Goal: Task Accomplishment & Management: Use online tool/utility

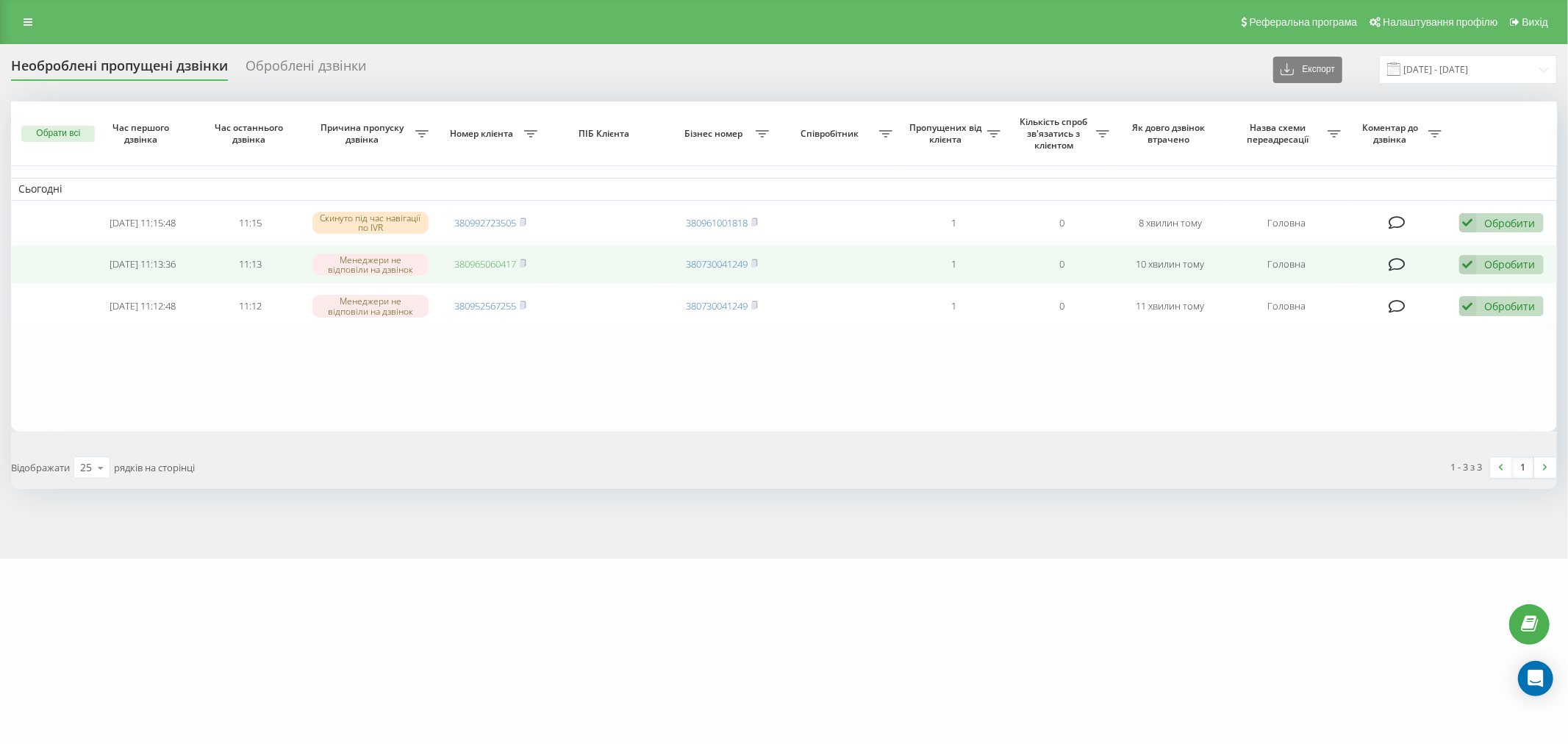
click at [512, 265] on link "380965060417" at bounding box center [485, 263] width 62 height 14
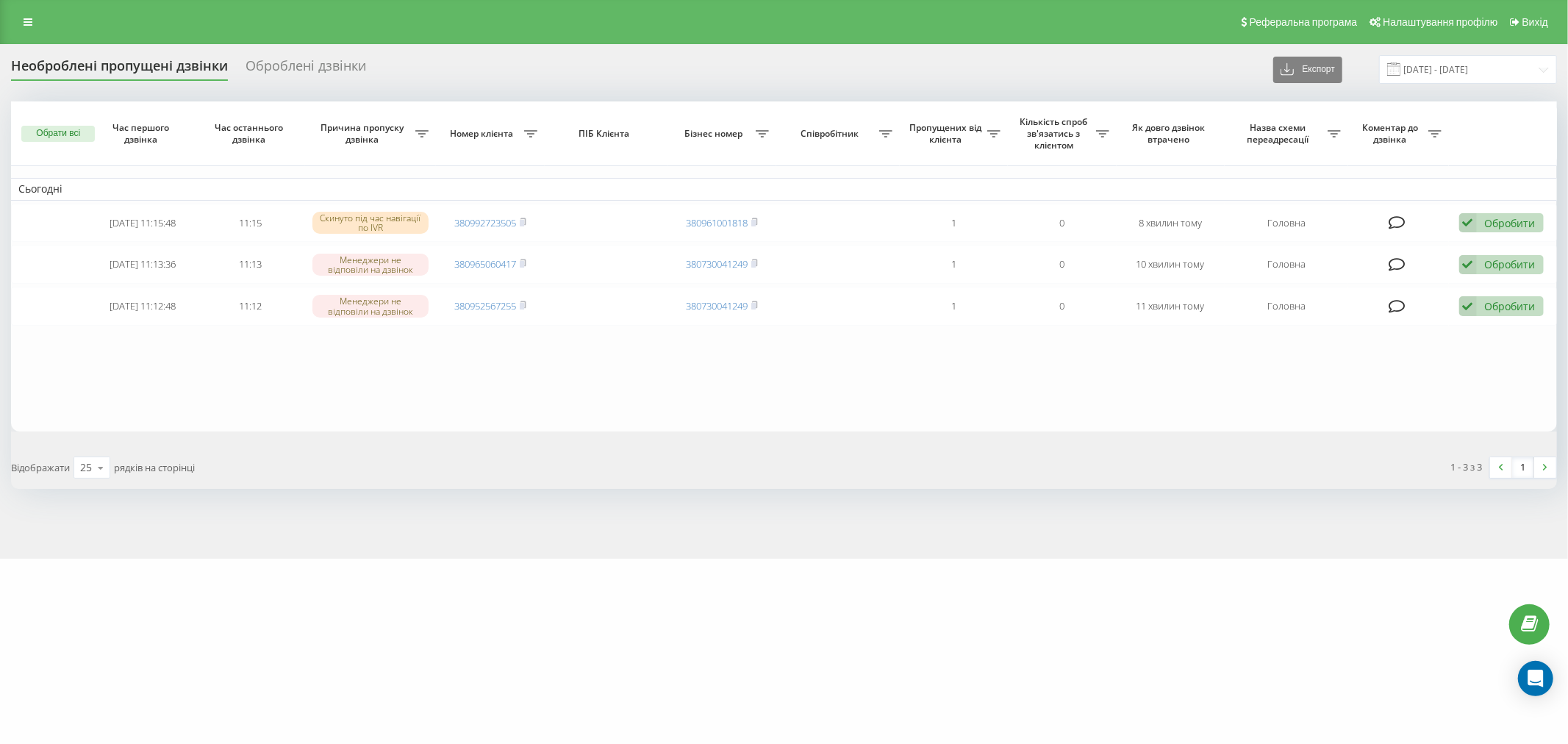
click at [962, 665] on div "[DOMAIN_NAME] Проекти [DOMAIN_NAME] Дашборд Центр звернень Журнал дзвінків Журн…" at bounding box center [784, 372] width 1568 height 744
click at [31, 27] on link at bounding box center [27, 22] width 26 height 21
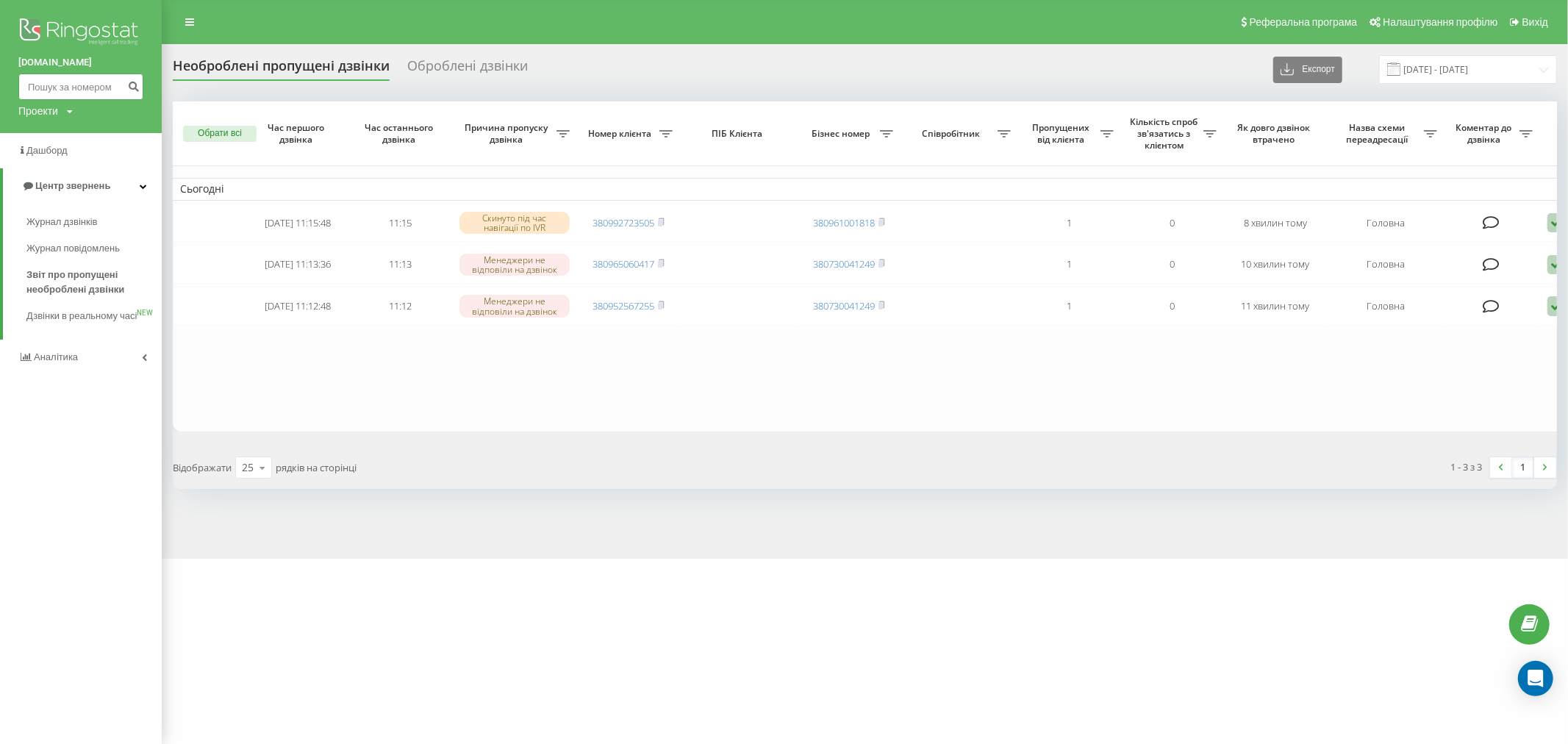
click at [61, 94] on input at bounding box center [80, 87] width 125 height 26
paste input "380965060417"
type input "380965060417"
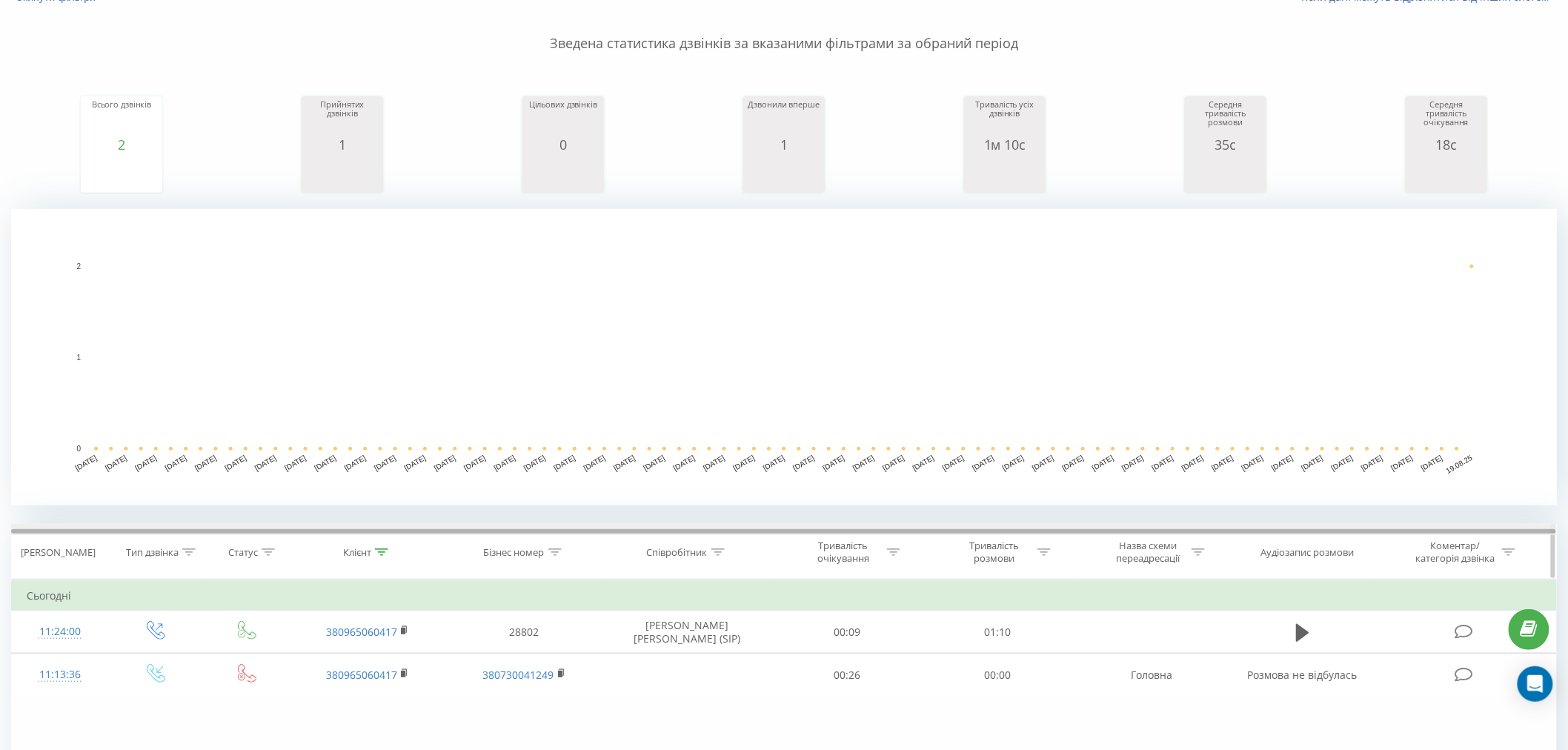
scroll to position [86, 0]
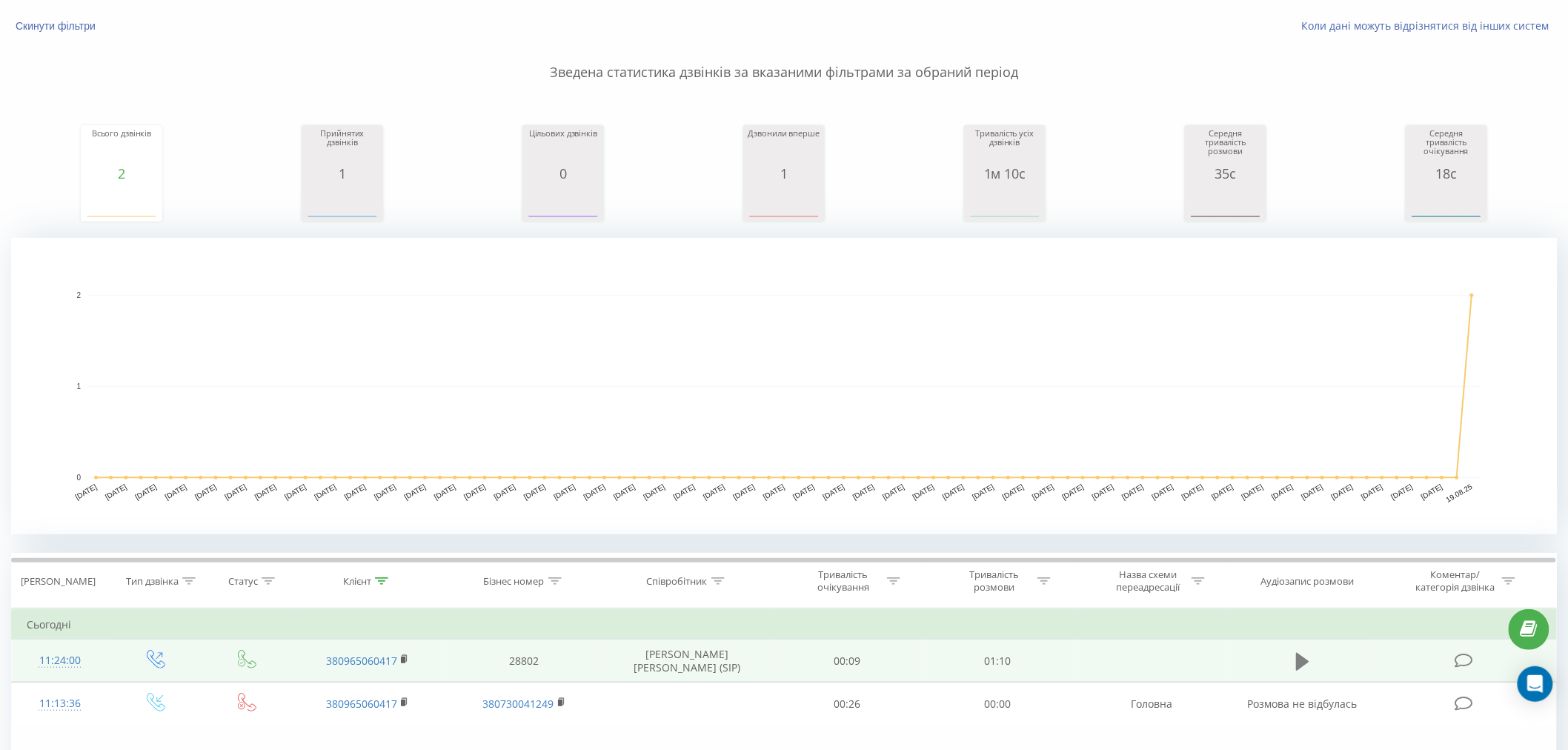
click at [1308, 656] on icon at bounding box center [1303, 661] width 14 height 21
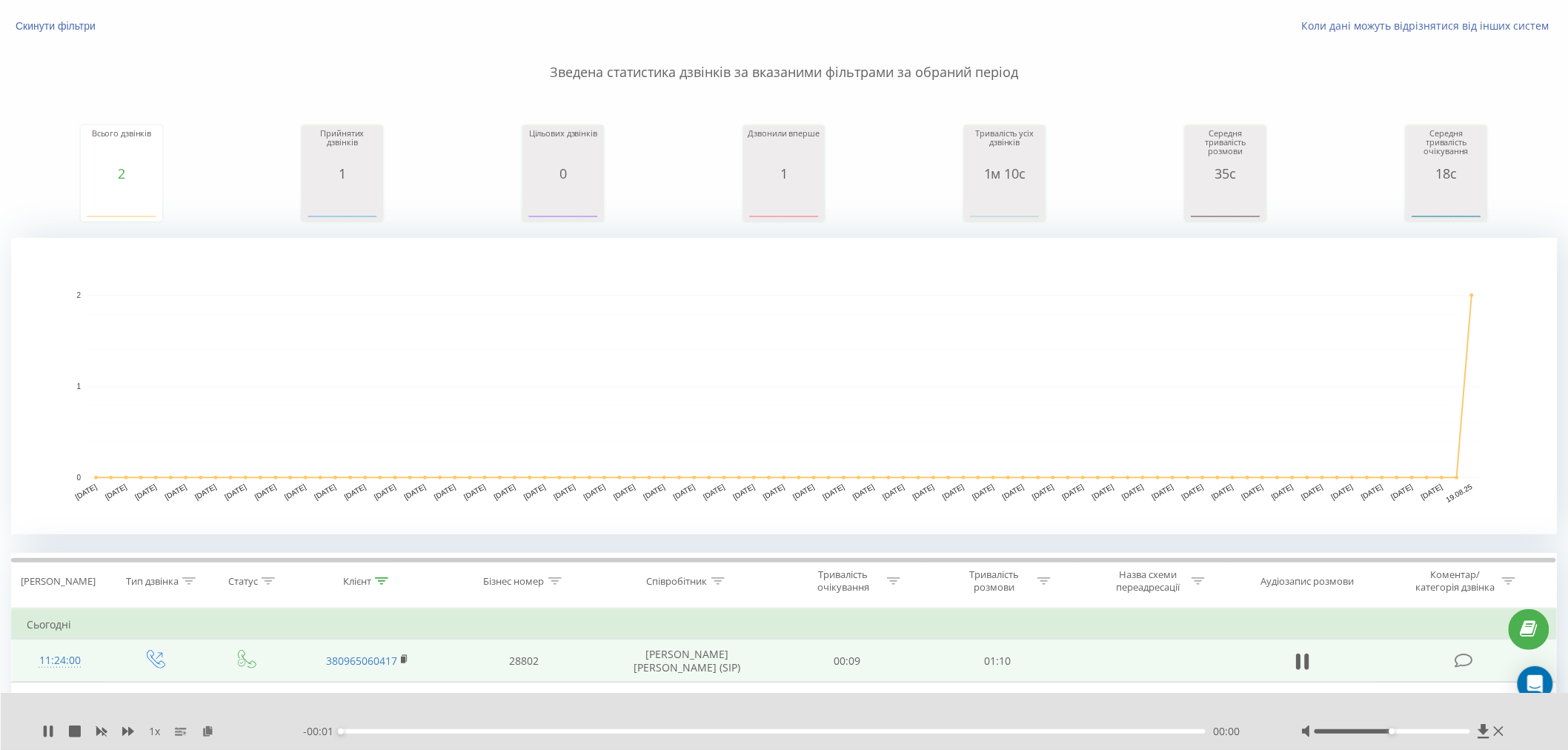
click at [976, 735] on div "- 00:01 00:00 00:00" at bounding box center [783, 732] width 961 height 15
click at [981, 732] on div "00:00" at bounding box center [773, 731] width 865 height 5
drag, startPoint x: 1395, startPoint y: 735, endPoint x: 1432, endPoint y: 735, distance: 37.0
click at [1432, 735] on div at bounding box center [1404, 732] width 206 height 15
drag, startPoint x: 1412, startPoint y: 736, endPoint x: 1436, endPoint y: 735, distance: 24.0
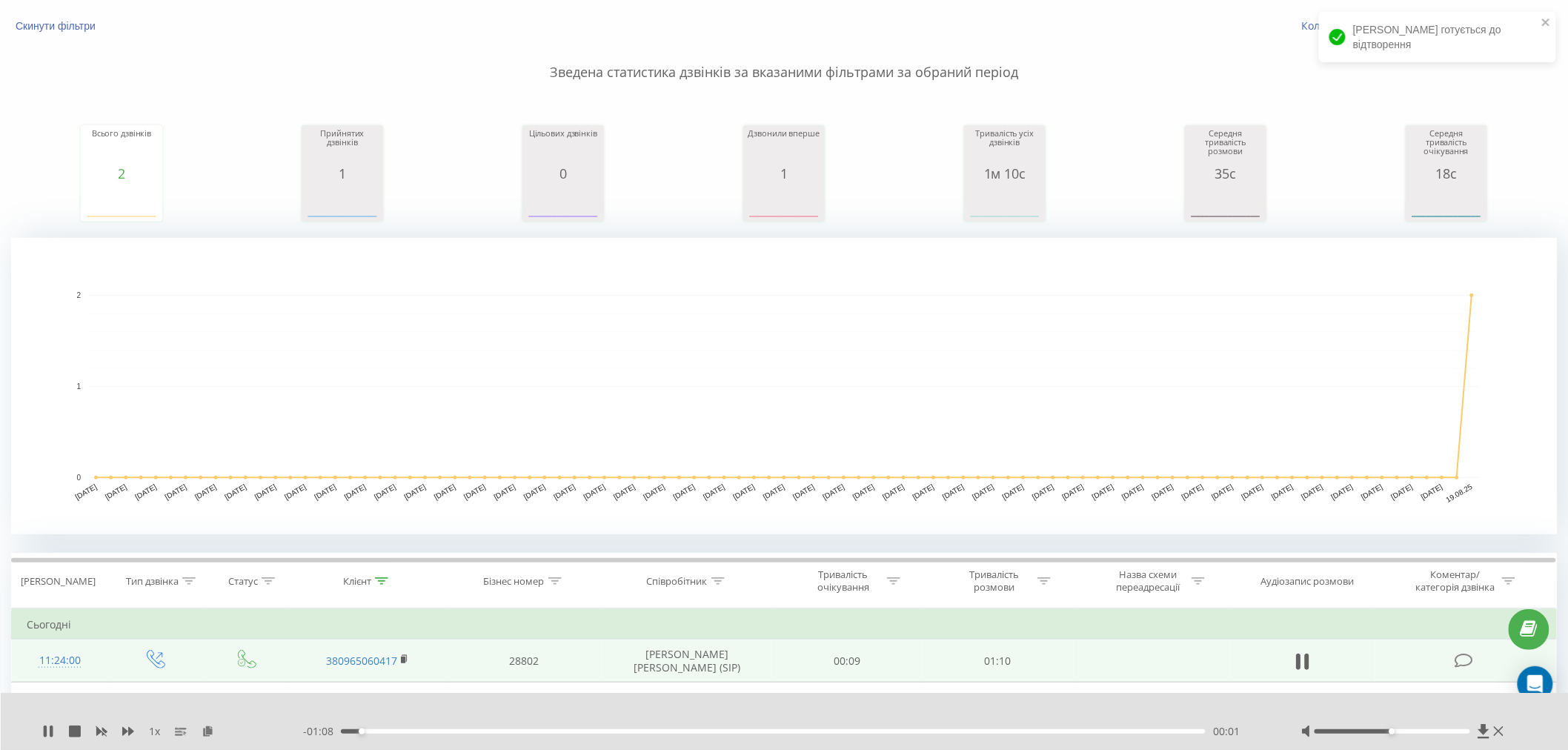
click at [1436, 735] on div at bounding box center [1404, 732] width 206 height 15
click at [1104, 729] on div "00:03" at bounding box center [773, 731] width 865 height 5
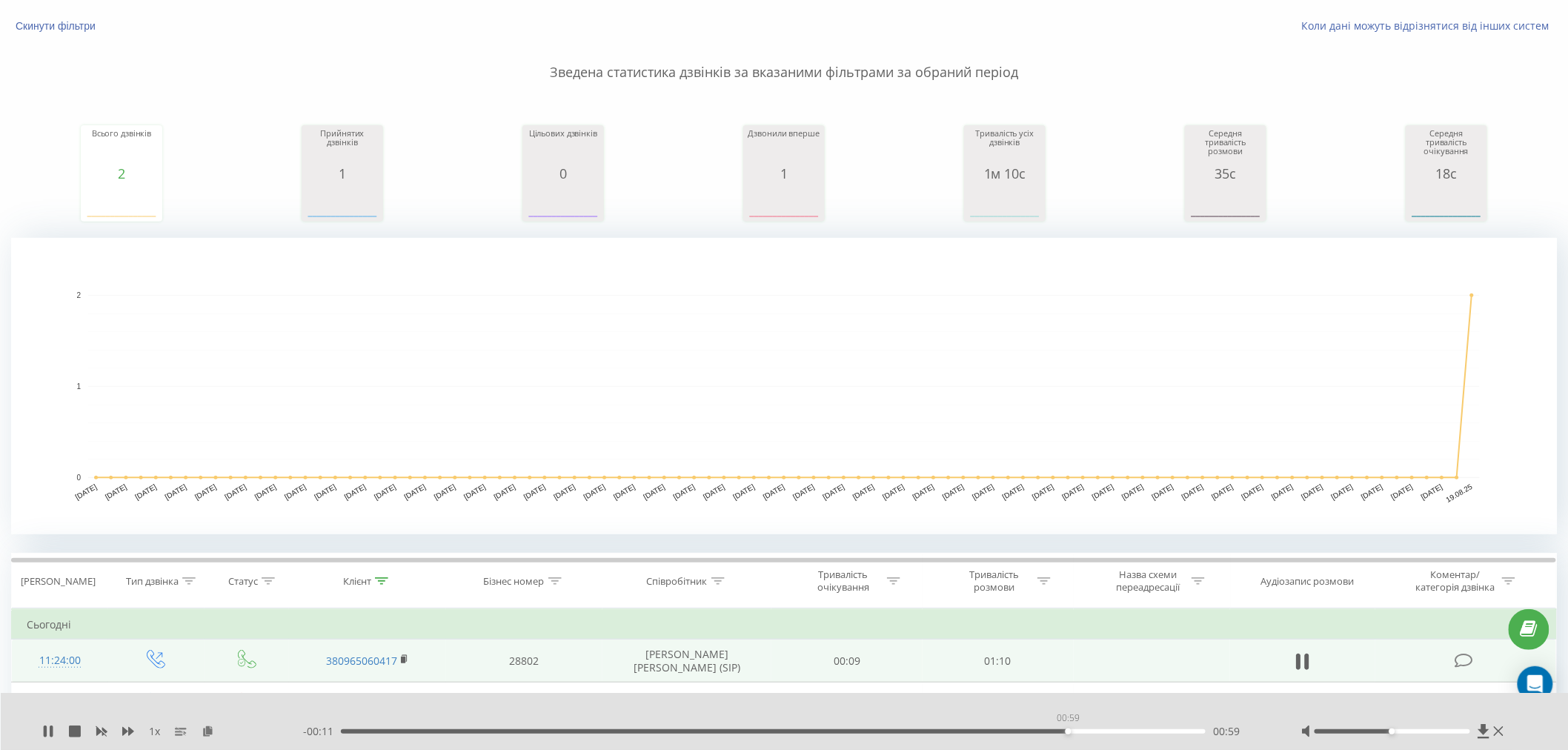
click at [1068, 729] on div "00:59" at bounding box center [773, 731] width 865 height 5
click at [976, 731] on div "00:51" at bounding box center [773, 731] width 865 height 5
click at [958, 731] on div "00:50" at bounding box center [773, 731] width 865 height 5
click at [835, 736] on div "- 00:19 00:50 00:50" at bounding box center [783, 732] width 961 height 15
click at [846, 736] on div "- 00:19 00:51 00:51" at bounding box center [783, 732] width 961 height 15
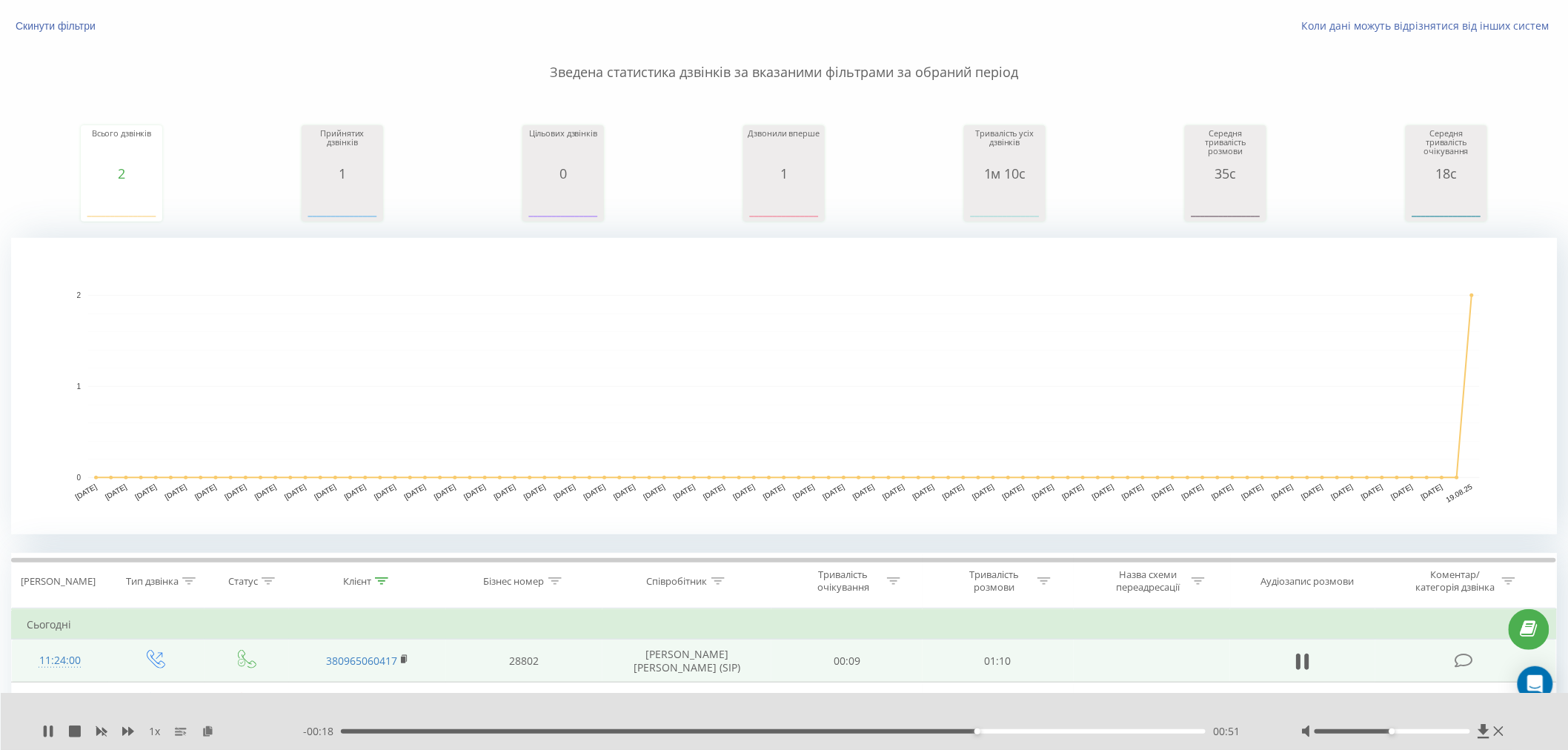
click at [846, 726] on div "- 00:18 00:51 00:51" at bounding box center [783, 732] width 961 height 15
click at [847, 733] on div "- 00:18 00:52 00:52" at bounding box center [783, 732] width 961 height 15
drag, startPoint x: 878, startPoint y: 732, endPoint x: 899, endPoint y: 720, distance: 24.2
click at [879, 732] on div "00:43" at bounding box center [773, 731] width 865 height 5
click at [67, 732] on div "1 x" at bounding box center [173, 732] width 261 height 15
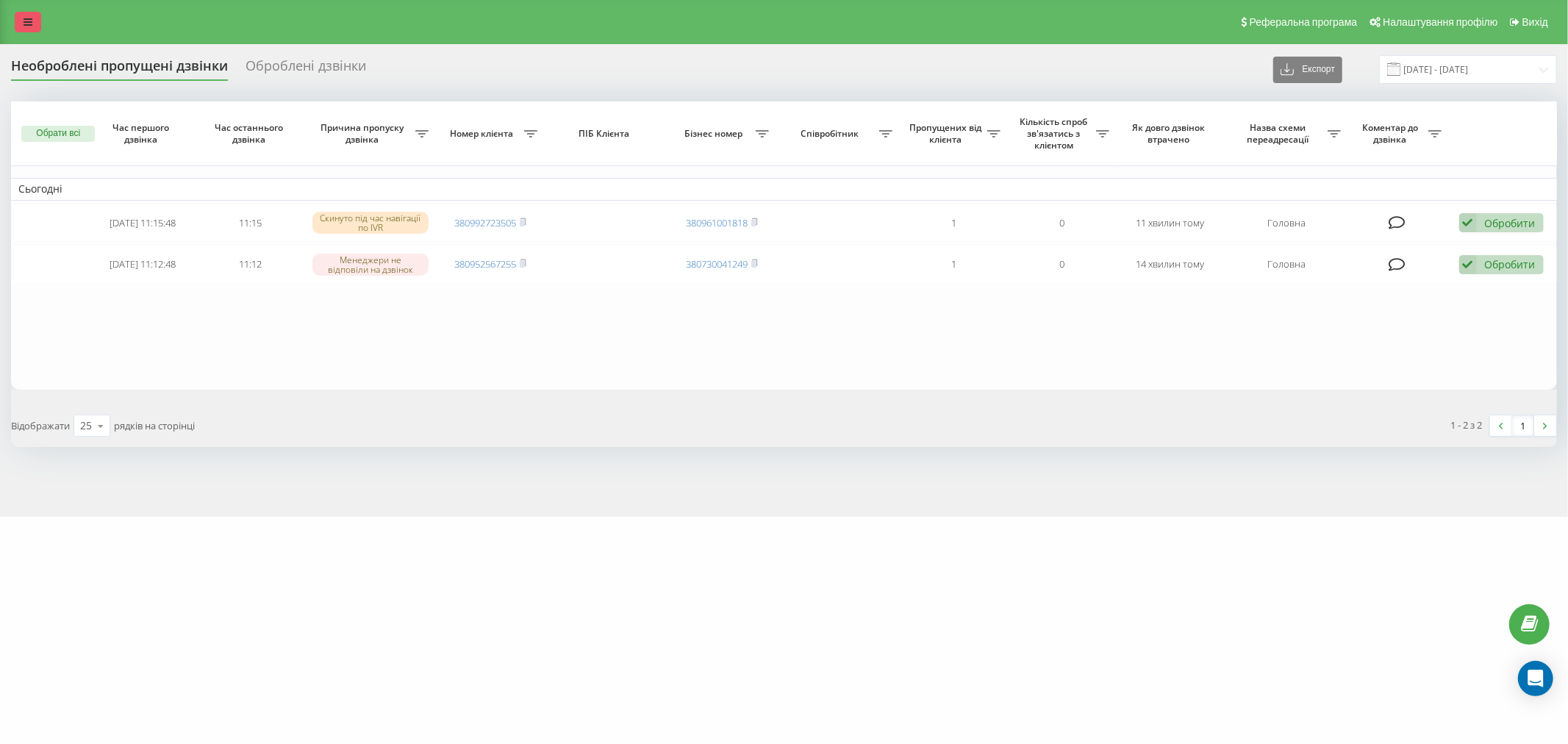
click at [28, 15] on link at bounding box center [27, 22] width 26 height 21
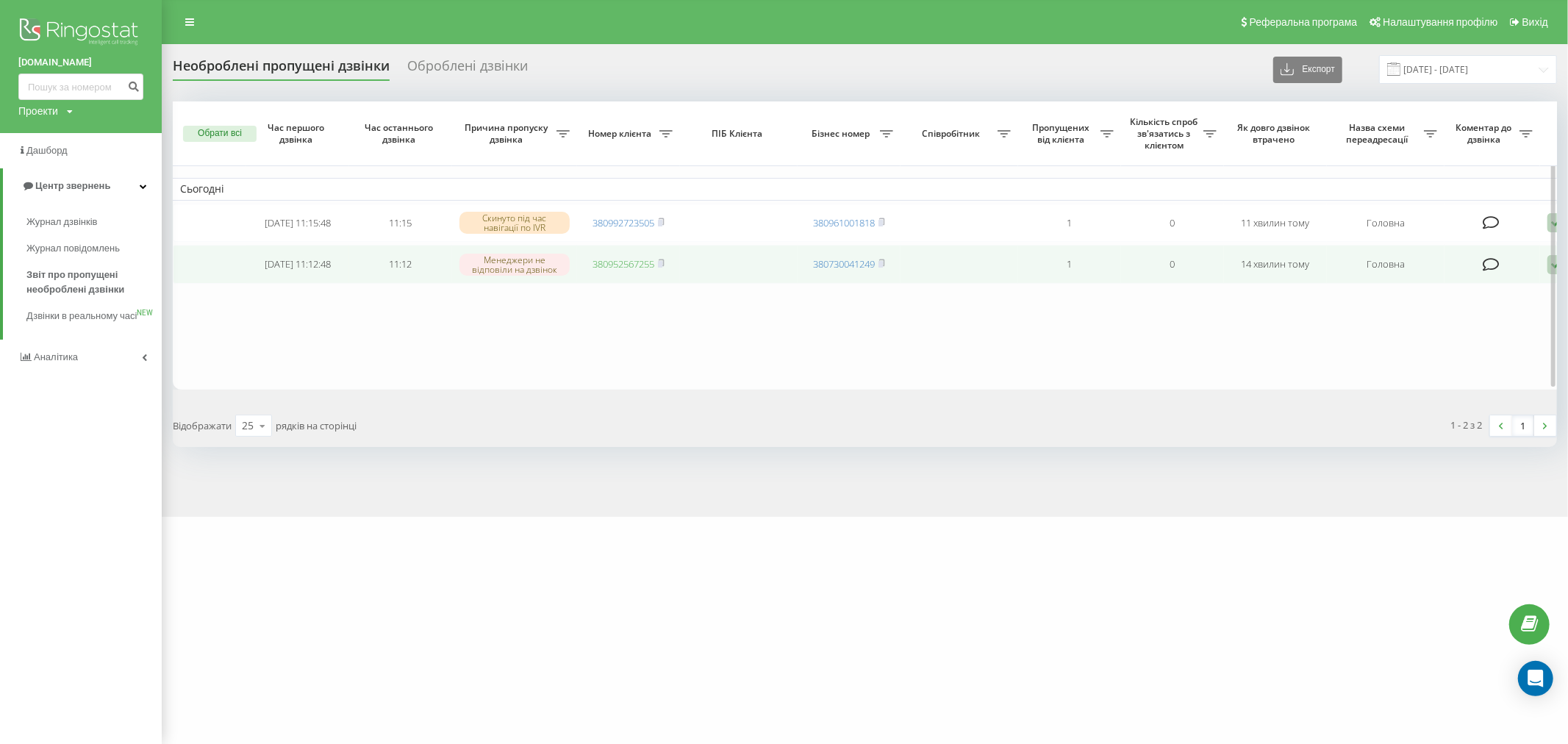
click at [604, 269] on link "380952567255" at bounding box center [624, 263] width 62 height 14
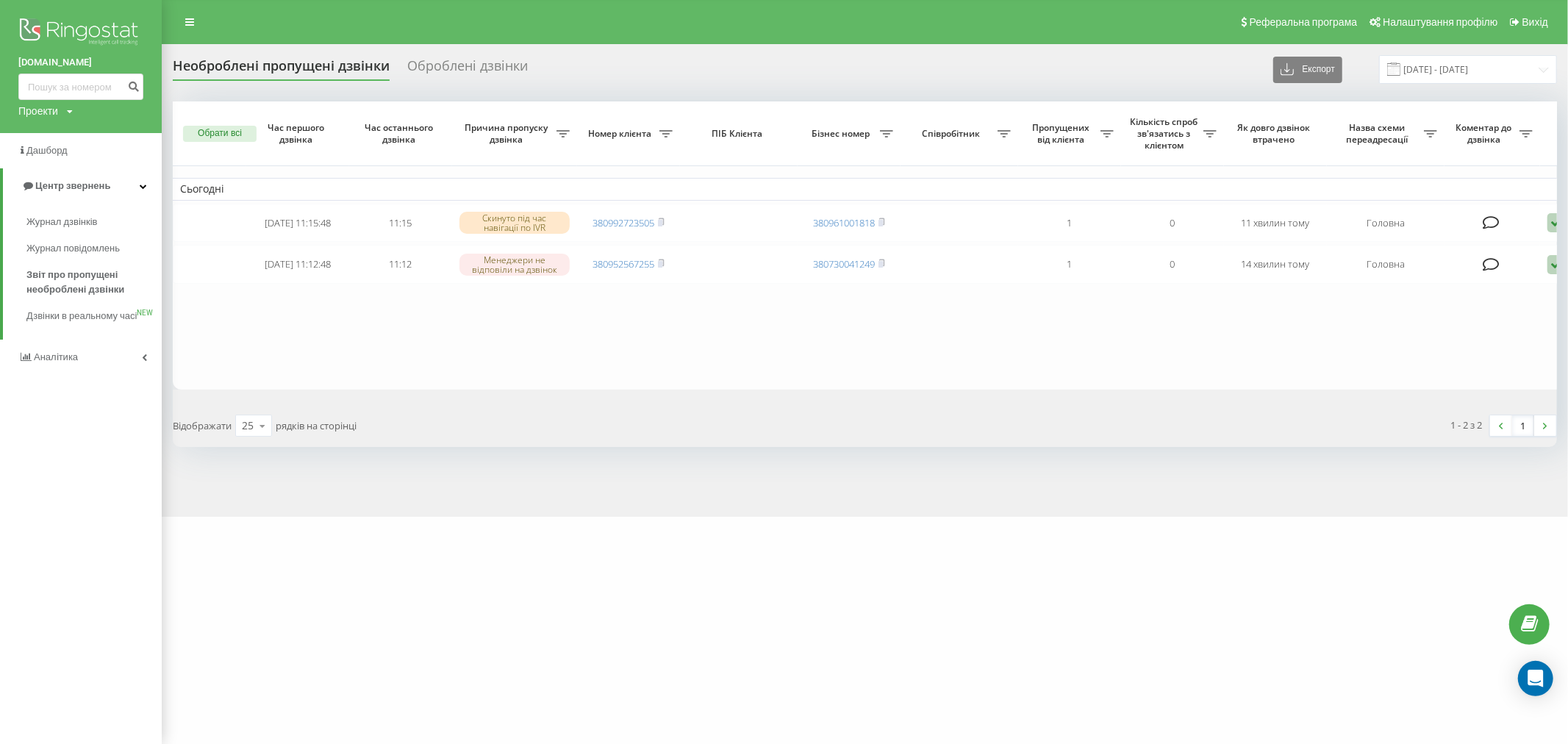
click at [1236, 681] on div "[DOMAIN_NAME] Проекти [DOMAIN_NAME] Дашборд Центр звернень Журнал дзвінків Журн…" at bounding box center [784, 372] width 1568 height 744
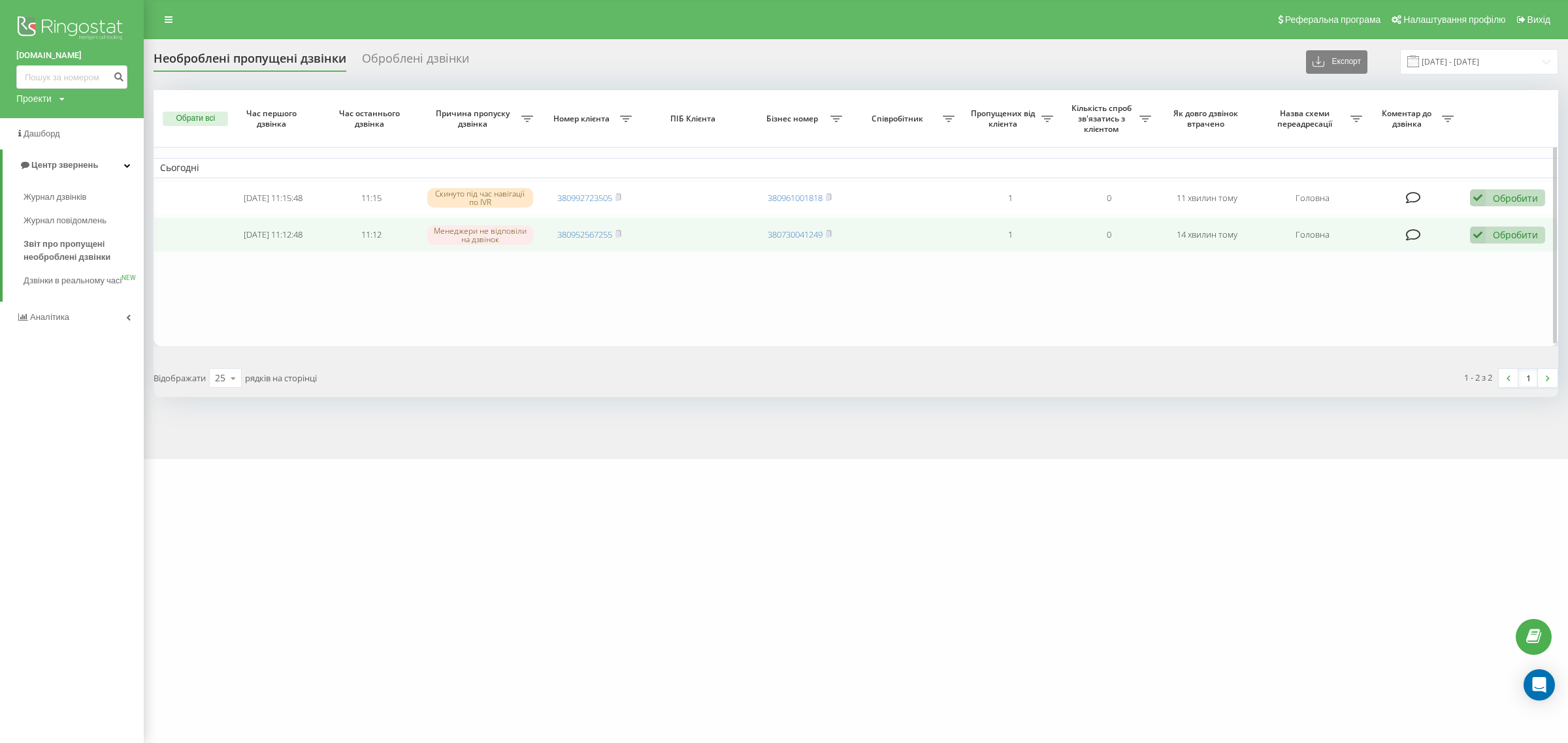
click at [1393, 234] on div "Обробити" at bounding box center [1515, 234] width 45 height 12
click at [1393, 253] on div "Не вдалося зв'язатися" at bounding box center [1422, 256] width 244 height 23
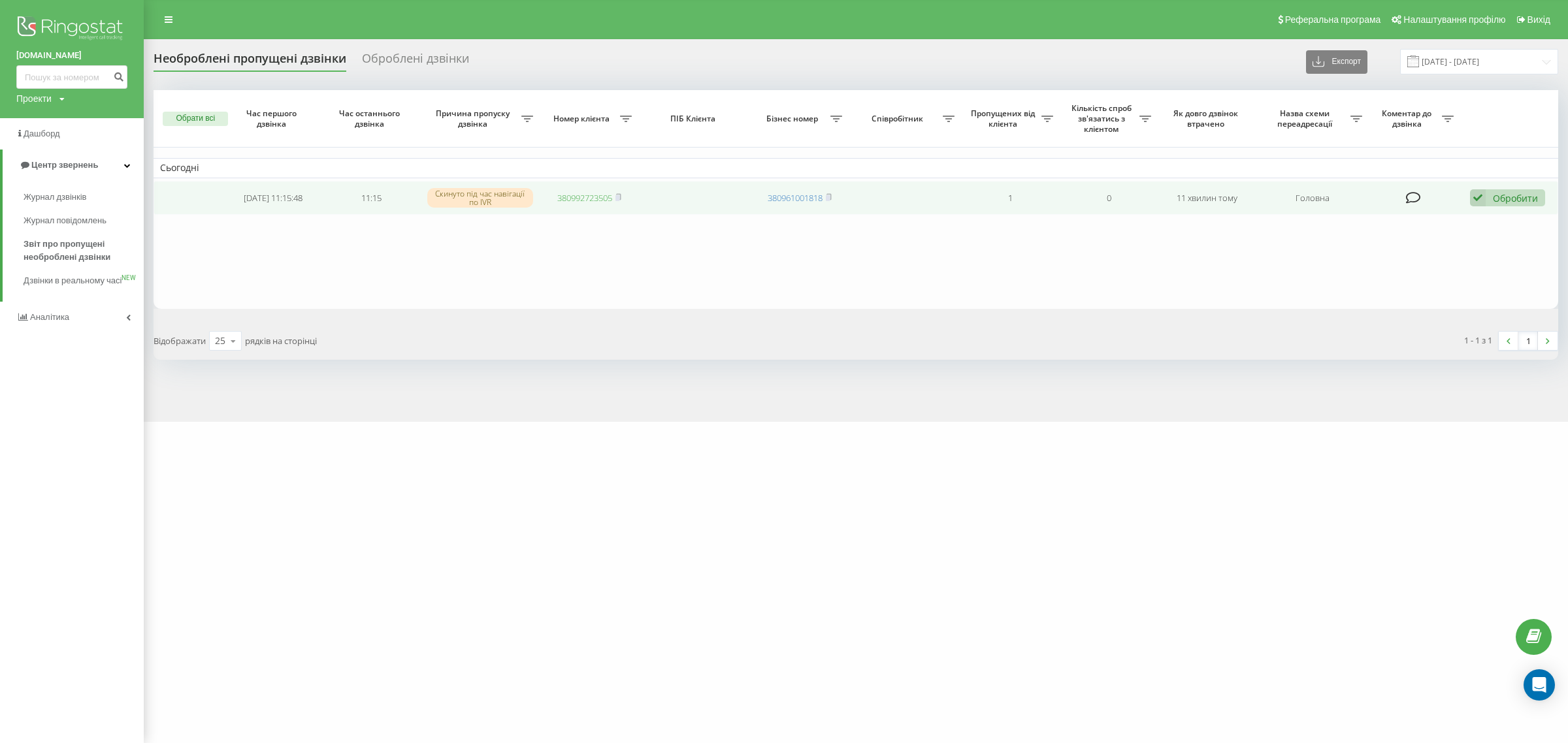
click at [563, 193] on link "380992723505" at bounding box center [584, 197] width 55 height 12
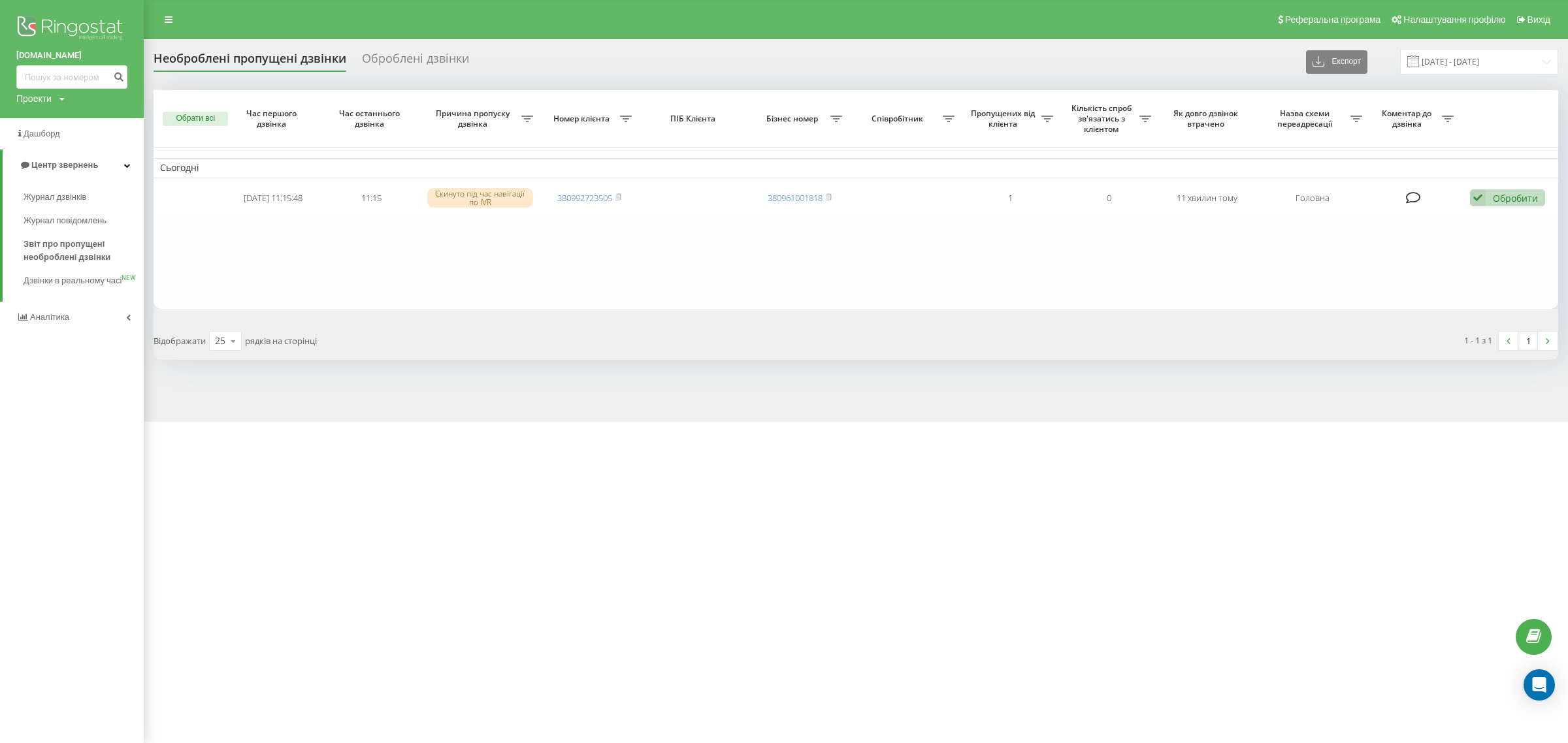
click at [26, 7] on div "marketopt.ua Проекти marketopt.ua" at bounding box center [72, 59] width 144 height 118
click at [164, 24] on icon at bounding box center [168, 19] width 8 height 9
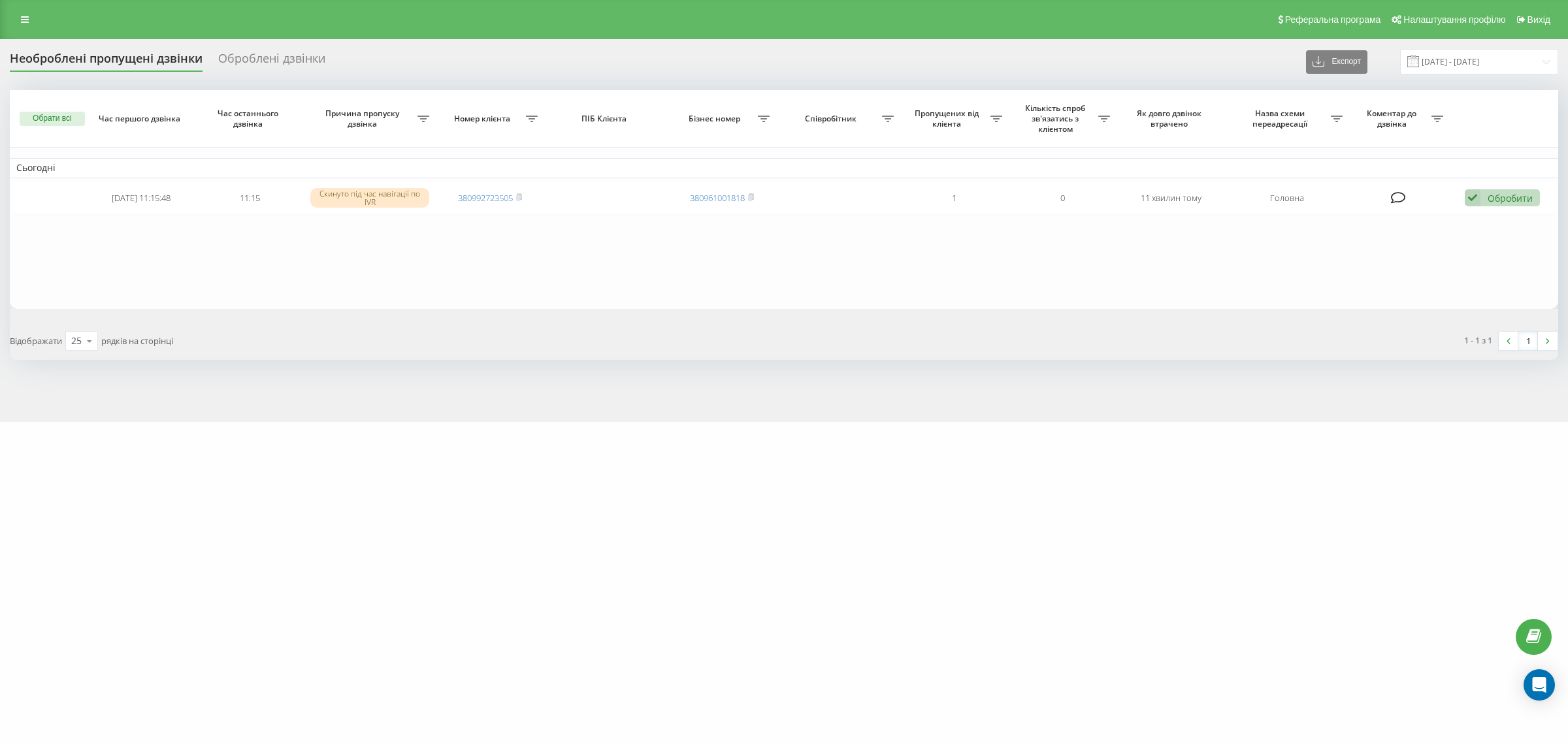
click at [1024, 592] on div "[DOMAIN_NAME] Проекти [DOMAIN_NAME] Дашборд Центр звернень Журнал дзвінків Журн…" at bounding box center [784, 372] width 1568 height 743
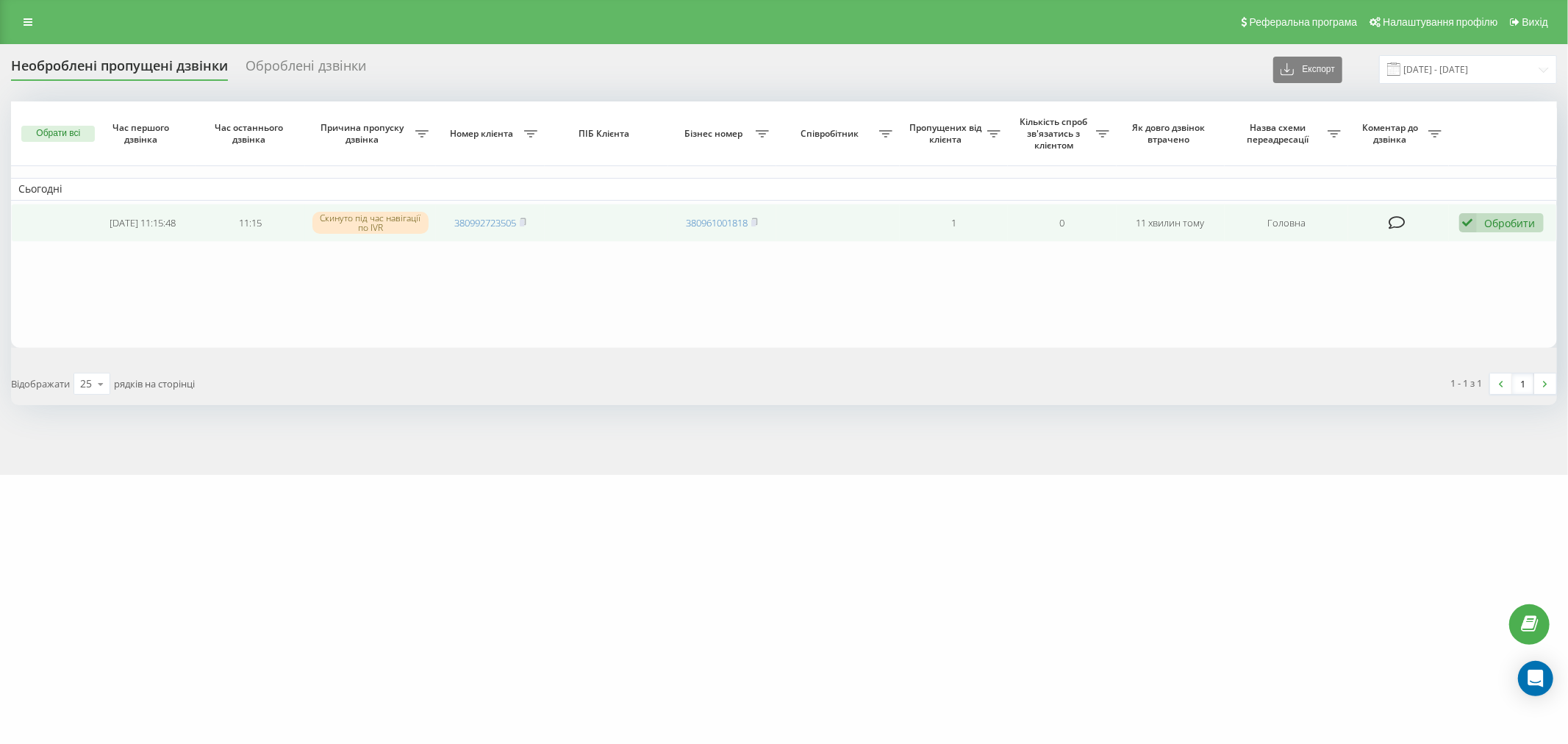
click at [1502, 230] on div "Обробити Не вдалося зв'язатися Зв'язався з клієнтом за допомогою іншого каналу …" at bounding box center [1501, 223] width 85 height 20
click at [1502, 233] on div "Не вдалося зв'язатися" at bounding box center [1405, 246] width 275 height 26
